Goal: Transaction & Acquisition: Download file/media

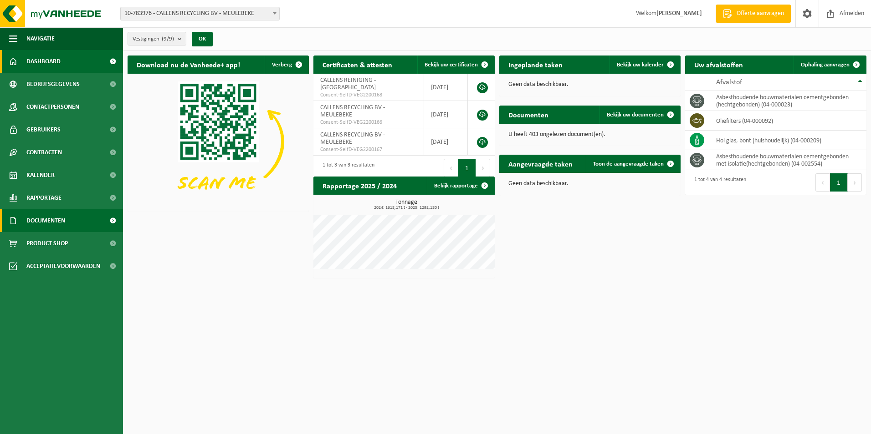
click at [46, 220] on span "Documenten" at bounding box center [45, 220] width 39 height 23
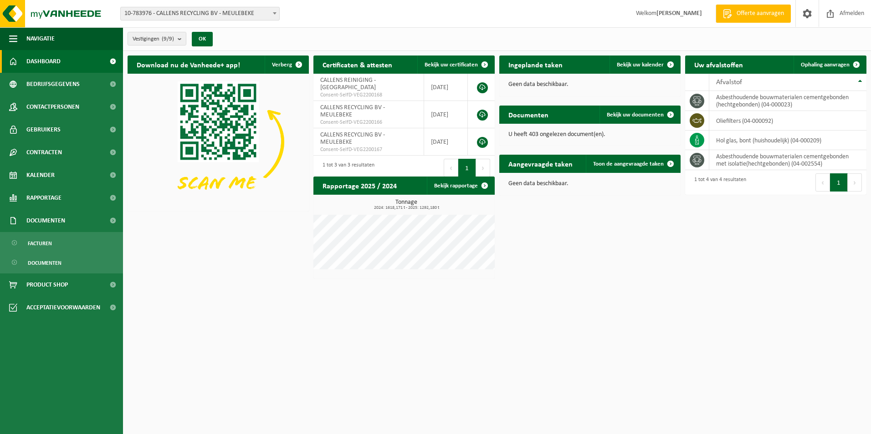
click at [78, 257] on link "Documenten" at bounding box center [61, 262] width 118 height 17
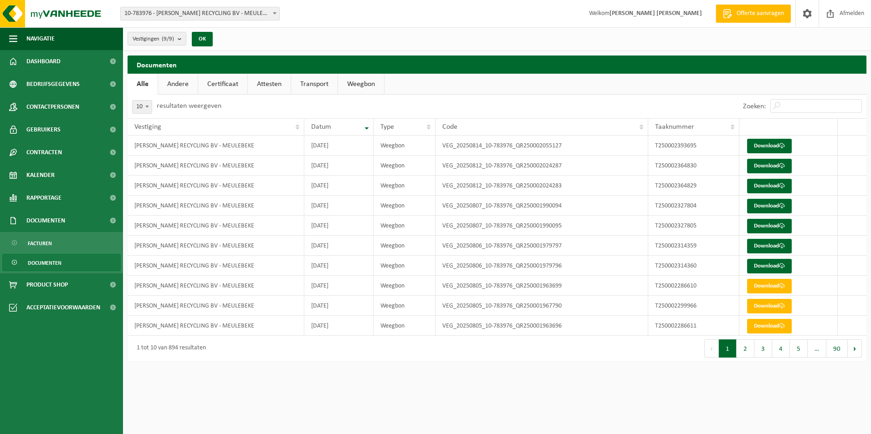
click at [139, 108] on span "10" at bounding box center [142, 107] width 19 height 13
select select "25"
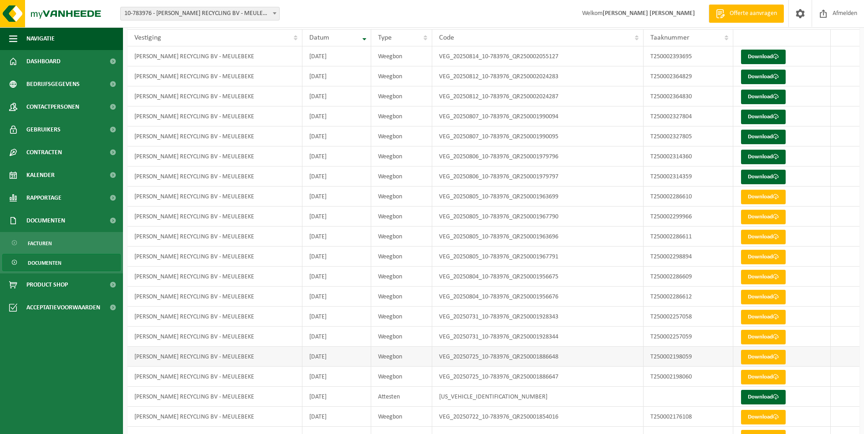
scroll to position [137, 0]
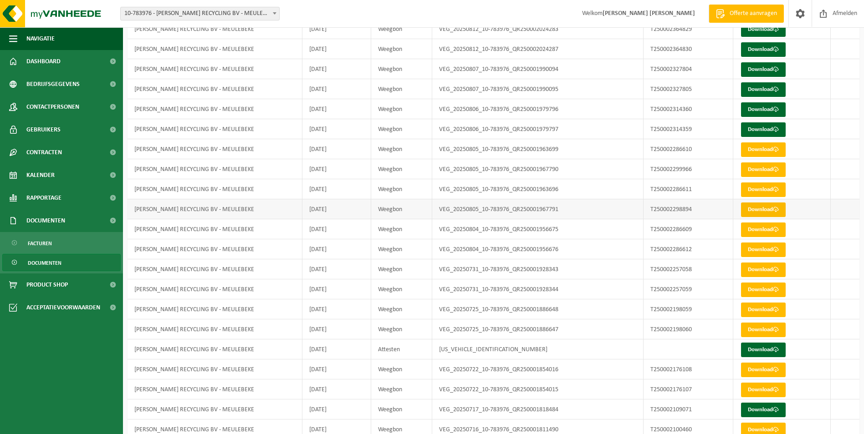
click at [756, 205] on link "Download" at bounding box center [763, 210] width 45 height 15
click at [763, 185] on link "Download" at bounding box center [763, 190] width 45 height 15
click at [768, 165] on link "Download" at bounding box center [763, 170] width 45 height 15
click at [755, 146] on link "Download" at bounding box center [763, 150] width 45 height 15
